Goal: Navigation & Orientation: Find specific page/section

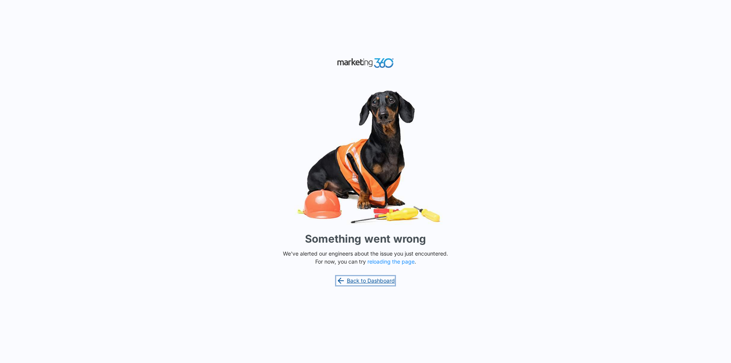
click at [359, 280] on link "Back to Dashboard" at bounding box center [365, 280] width 59 height 9
click at [368, 279] on link "Back to Dashboard" at bounding box center [365, 280] width 59 height 9
click at [390, 265] on p "We've alerted our engineers about the issue you just encountered. For now, you …" at bounding box center [365, 257] width 171 height 16
click at [392, 260] on button "reloading the page" at bounding box center [390, 262] width 47 height 6
